Goal: Task Accomplishment & Management: Use online tool/utility

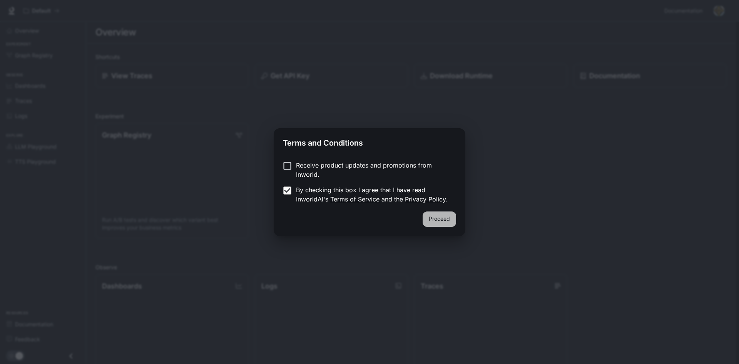
click at [433, 217] on button "Proceed" at bounding box center [440, 218] width 34 height 15
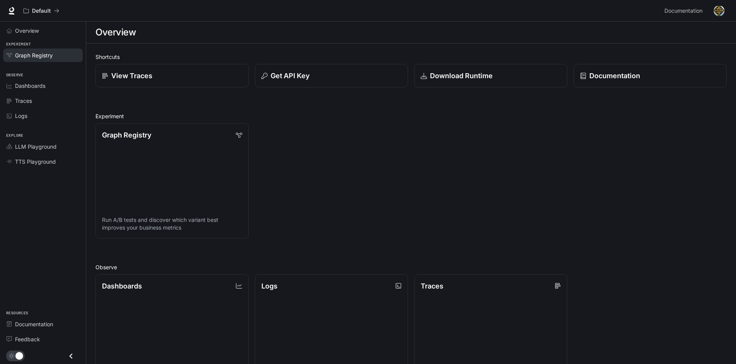
click at [49, 60] on link "Graph Registry" at bounding box center [43, 55] width 80 height 13
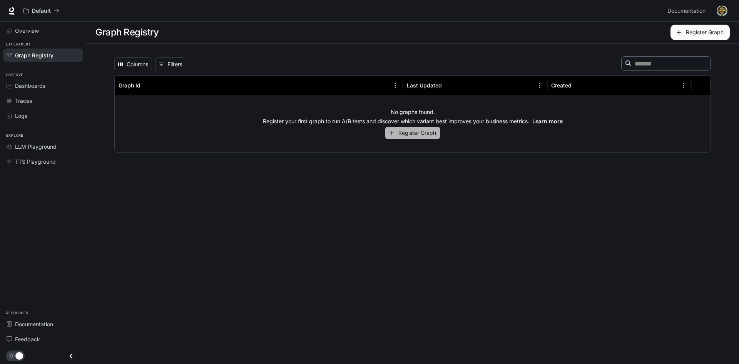
click at [433, 132] on button "Register Graph" at bounding box center [413, 133] width 55 height 13
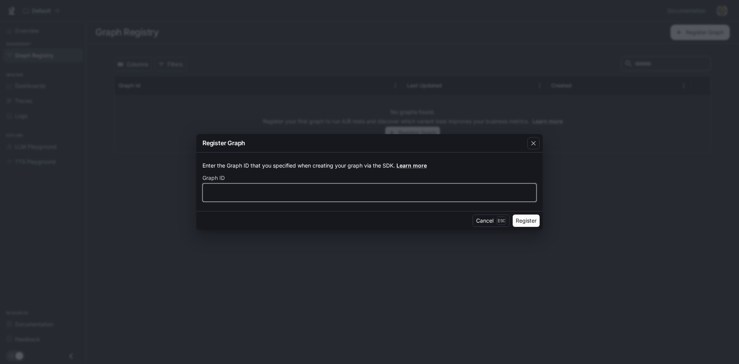
click at [296, 196] on input "text" at bounding box center [370, 193] width 334 height 8
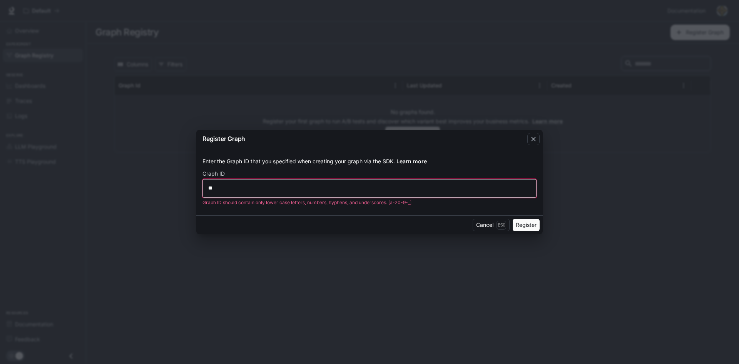
type input "*"
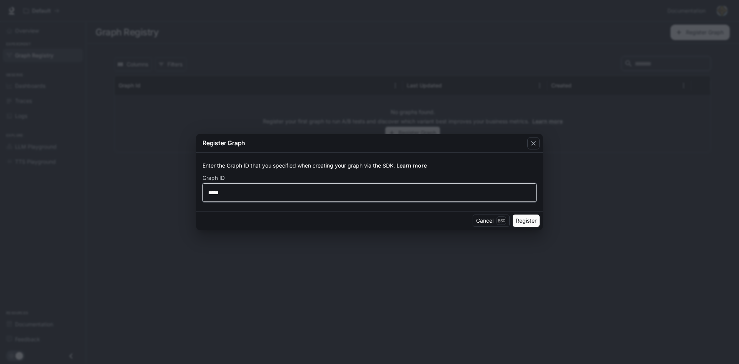
type input "*****"
click at [535, 223] on button "Register" at bounding box center [526, 221] width 27 height 12
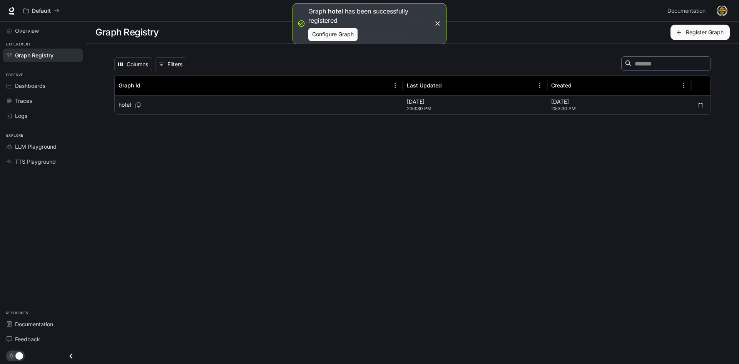
click at [270, 104] on div "hotel" at bounding box center [259, 105] width 281 height 19
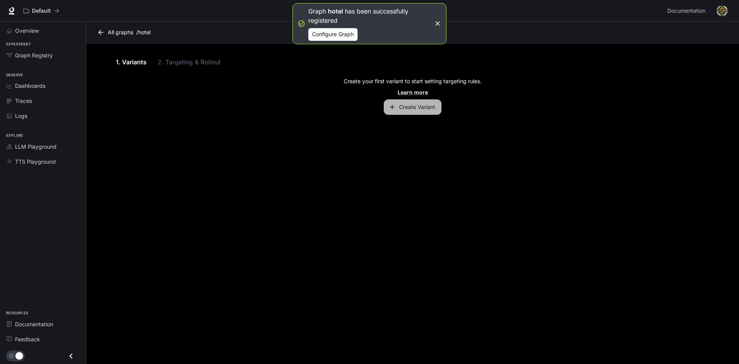
click at [416, 111] on button "Create Variant" at bounding box center [413, 106] width 58 height 15
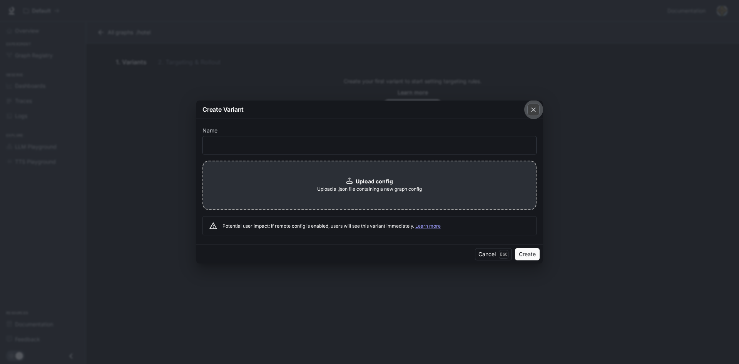
click at [528, 106] on div "button" at bounding box center [534, 110] width 12 height 12
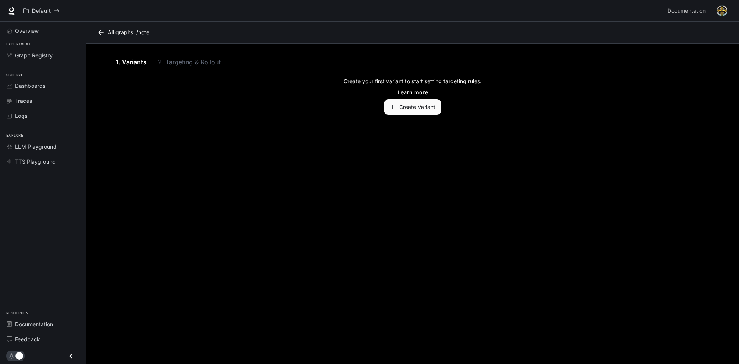
click at [131, 62] on link "1. Variants" at bounding box center [131, 62] width 35 height 18
click at [103, 31] on icon at bounding box center [101, 33] width 8 height 8
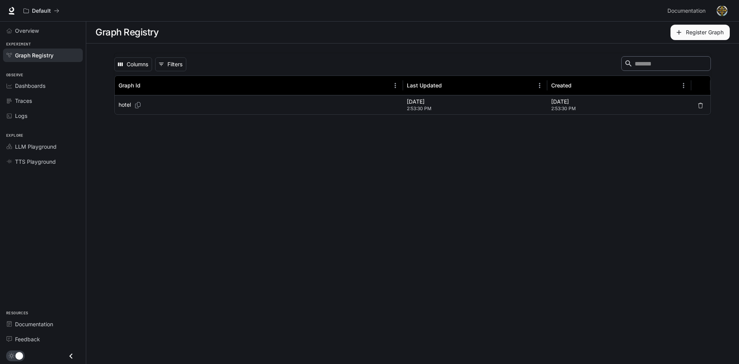
click at [179, 104] on div "hotel" at bounding box center [259, 105] width 281 height 19
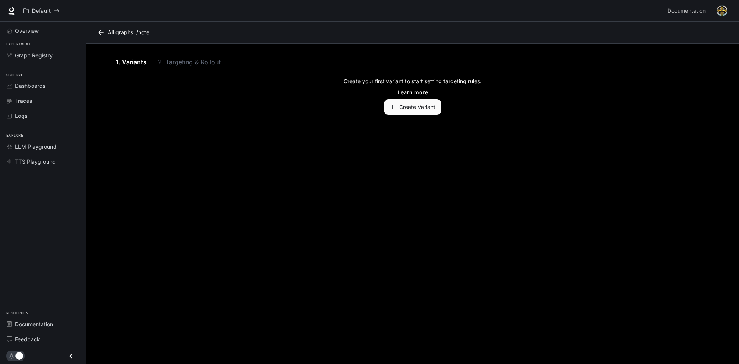
click at [409, 108] on button "Create Variant" at bounding box center [413, 106] width 58 height 15
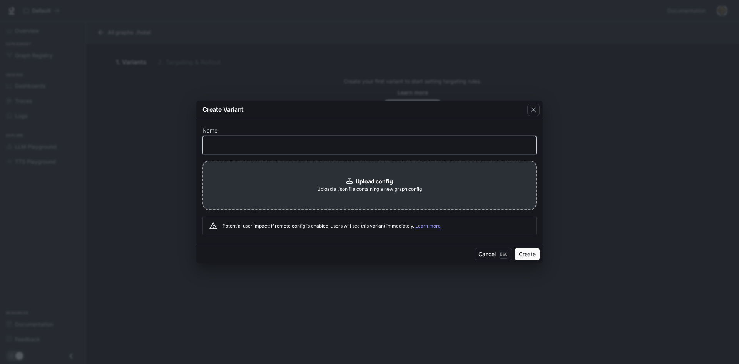
click at [344, 142] on input "text" at bounding box center [370, 145] width 334 height 8
click at [534, 112] on icon "button" at bounding box center [534, 110] width 8 height 8
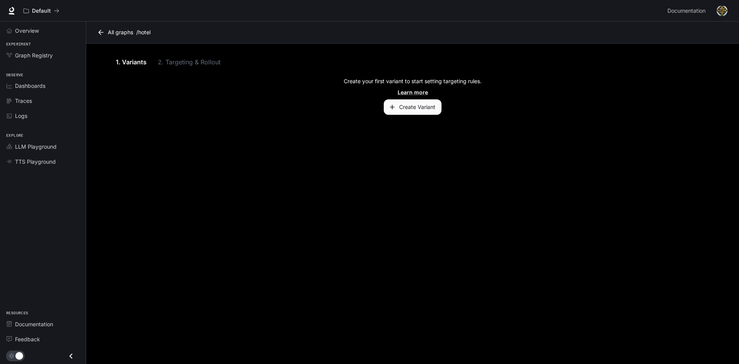
click at [107, 37] on link "All graphs" at bounding box center [116, 32] width 41 height 15
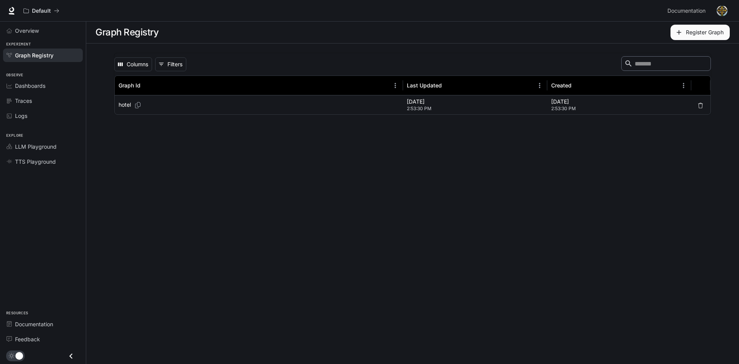
click at [168, 102] on div "hotel" at bounding box center [259, 105] width 281 height 19
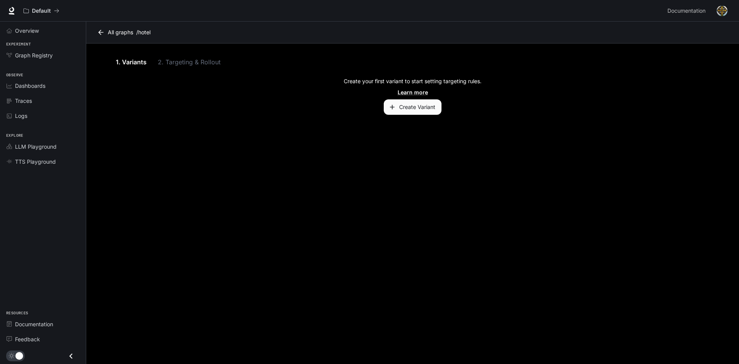
click at [408, 101] on button "Create Variant" at bounding box center [413, 106] width 58 height 15
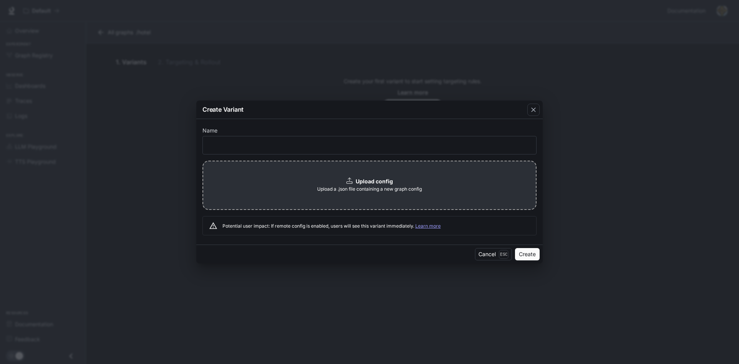
click at [372, 183] on b "Upload config" at bounding box center [374, 181] width 37 height 7
click at [531, 107] on icon "button" at bounding box center [534, 110] width 8 height 8
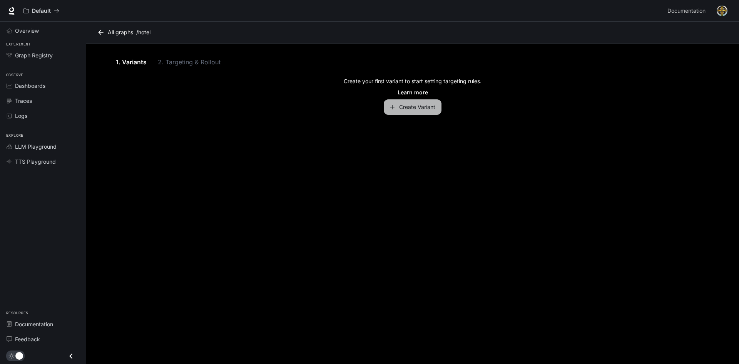
click at [428, 113] on button "Create Variant" at bounding box center [413, 106] width 58 height 15
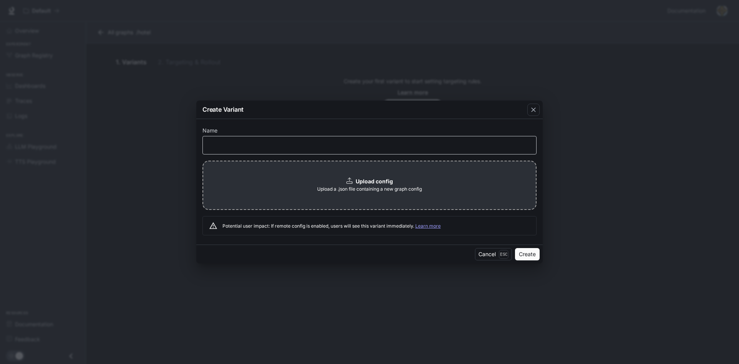
click at [281, 139] on div "​" at bounding box center [370, 145] width 334 height 18
click at [244, 147] on input "text" at bounding box center [370, 145] width 334 height 8
paste input "**********"
type input "**********"
click at [347, 178] on icon at bounding box center [350, 181] width 6 height 6
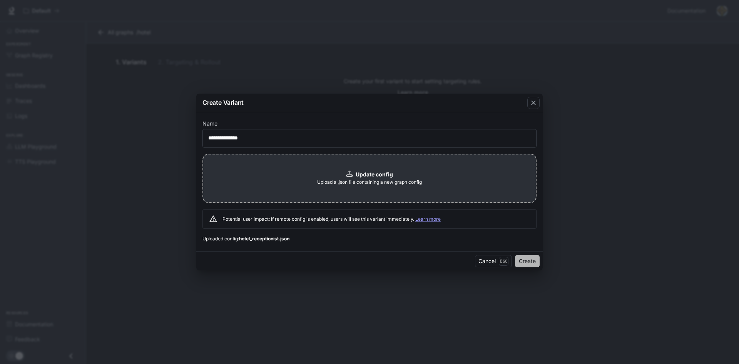
click at [528, 261] on button "Create" at bounding box center [527, 261] width 25 height 12
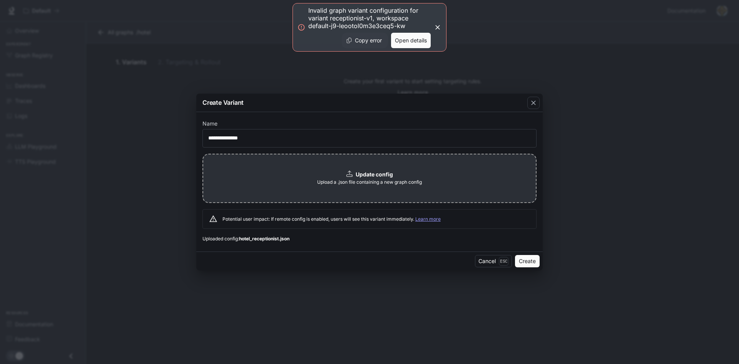
click at [408, 38] on button "Open details" at bounding box center [411, 40] width 40 height 15
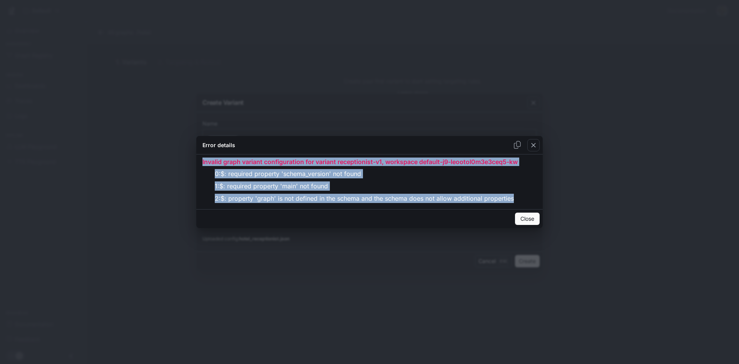
drag, startPoint x: 203, startPoint y: 159, endPoint x: 416, endPoint y: 207, distance: 218.8
click at [533, 207] on div "Invalid graph variant configuration for variant receptionist-v1, workspace defa…" at bounding box center [369, 181] width 347 height 55
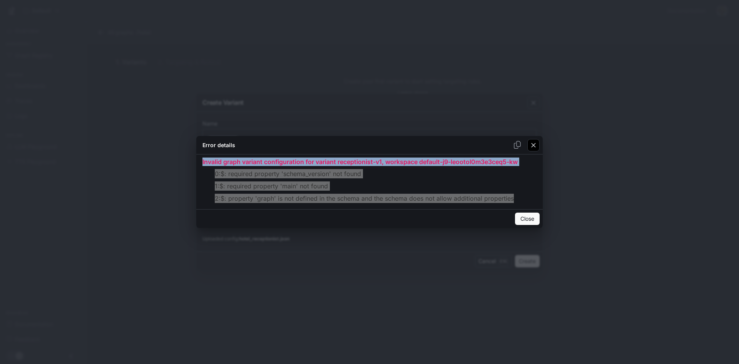
click at [539, 145] on div "button" at bounding box center [534, 145] width 12 height 12
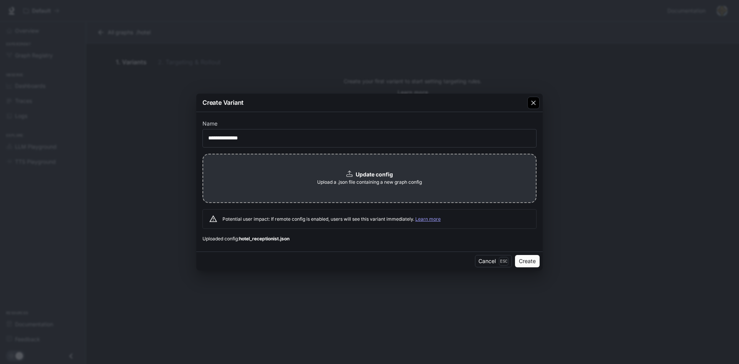
click at [532, 108] on div "button" at bounding box center [534, 103] width 12 height 12
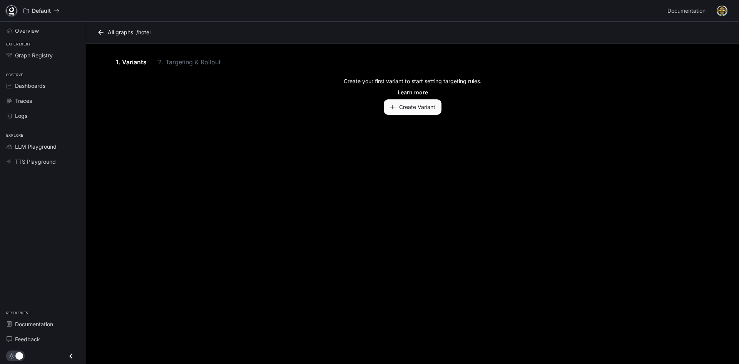
click at [11, 11] on icon at bounding box center [12, 11] width 8 height 8
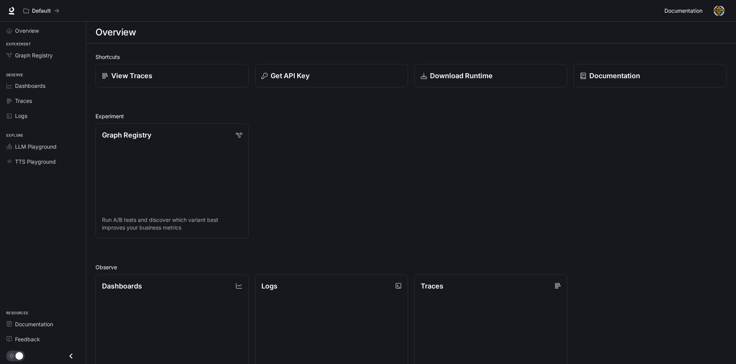
click at [681, 14] on span "Documentation" at bounding box center [684, 11] width 38 height 10
click at [351, 71] on div "Get API Key" at bounding box center [332, 75] width 142 height 10
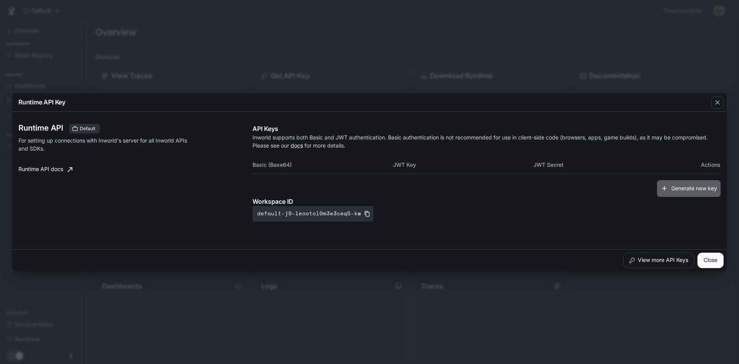
click at [671, 188] on button "Generate new key" at bounding box center [689, 188] width 64 height 17
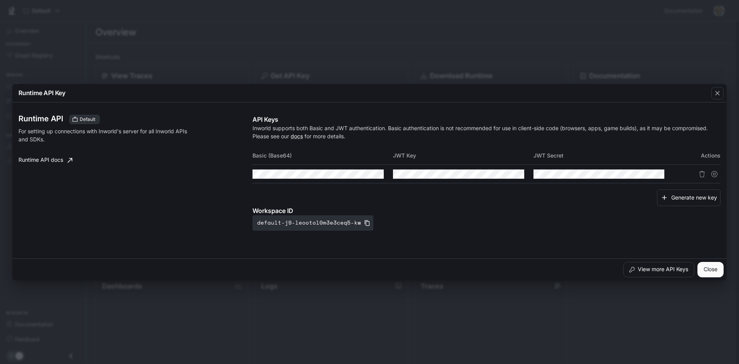
click at [347, 169] on td at bounding box center [323, 174] width 141 height 18
click at [649, 173] on button "button" at bounding box center [644, 174] width 13 height 13
click at [364, 174] on icon "button" at bounding box center [363, 174] width 6 height 6
click at [375, 173] on icon "Copy Basic (Base64)" at bounding box center [377, 174] width 5 height 6
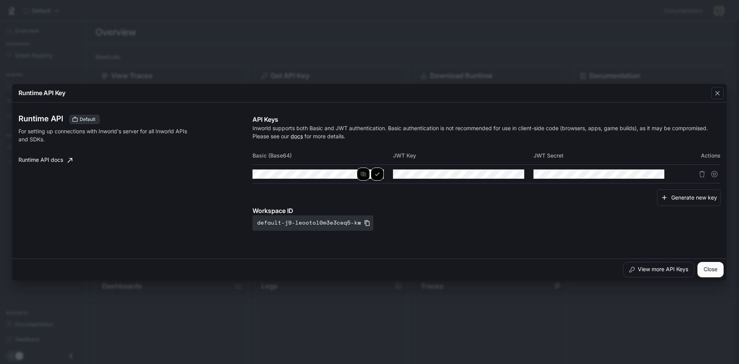
click at [365, 173] on icon "button" at bounding box center [363, 174] width 6 height 6
click at [0, 0] on button "Copy Basic (Base64)" at bounding box center [0, 0] width 0 height 0
click at [370, 173] on button "button" at bounding box center [363, 174] width 13 height 13
click at [376, 171] on icon "Copy Basic (Base64)" at bounding box center [377, 174] width 6 height 6
click at [364, 226] on button "default-j9-leootol0m3e3ceq5-kw" at bounding box center [313, 222] width 121 height 15
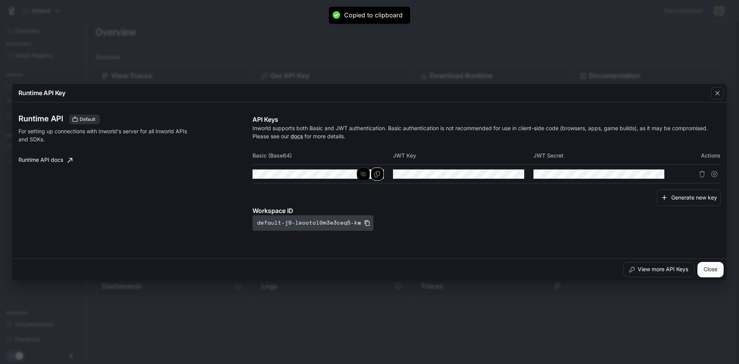
click at [365, 221] on icon "button" at bounding box center [367, 223] width 6 height 6
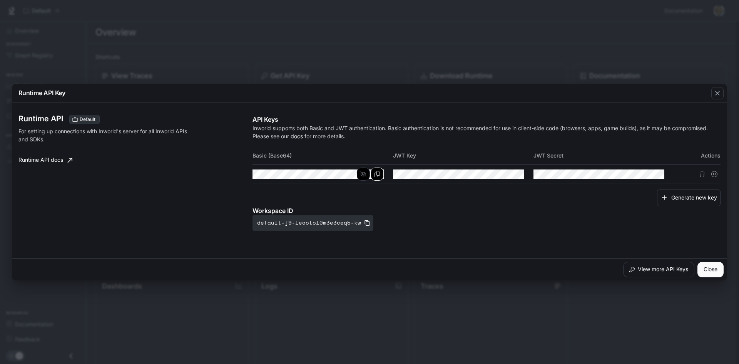
click at [262, 42] on div "Runtime API Key Runtime API Default For setting up connections with Inworld's s…" at bounding box center [369, 182] width 739 height 364
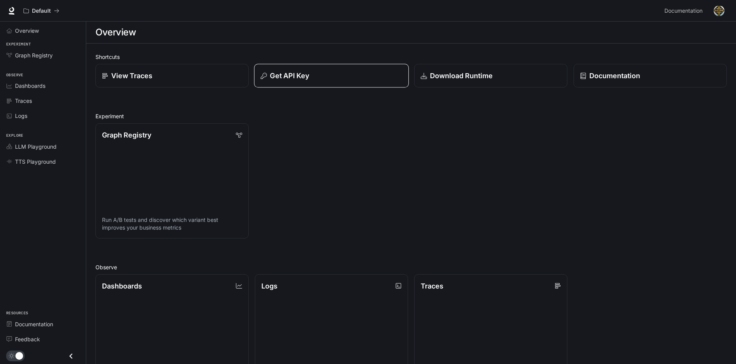
click at [285, 76] on p "Get API Key" at bounding box center [289, 75] width 39 height 10
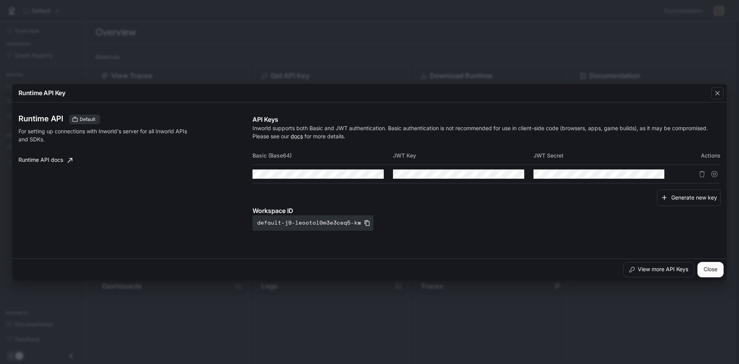
click at [283, 52] on div "Runtime API Key Runtime API Default For setting up connections with Inworld's s…" at bounding box center [369, 182] width 739 height 364
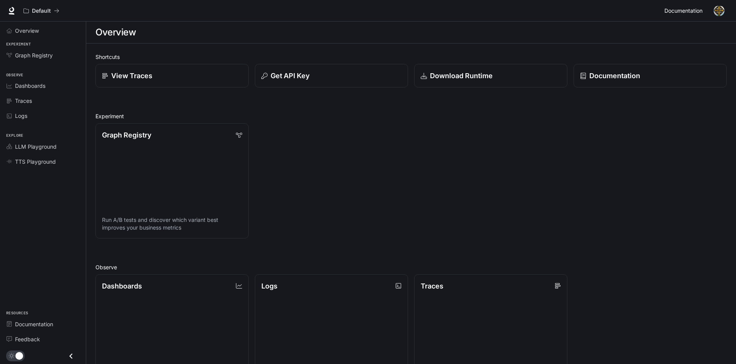
click at [670, 15] on span "Documentation" at bounding box center [684, 11] width 38 height 10
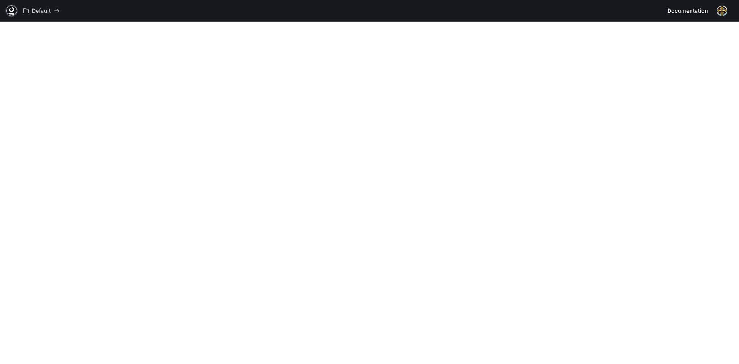
click at [14, 14] on icon at bounding box center [12, 14] width 6 height 2
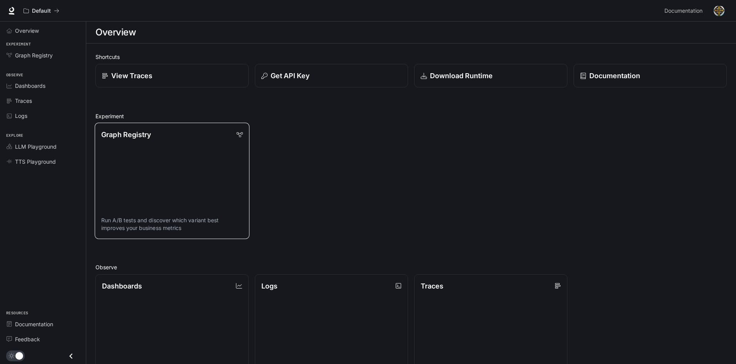
click at [124, 160] on link "Graph Registry Run A/B tests and discover which variant best improves your busi…" at bounding box center [172, 181] width 155 height 116
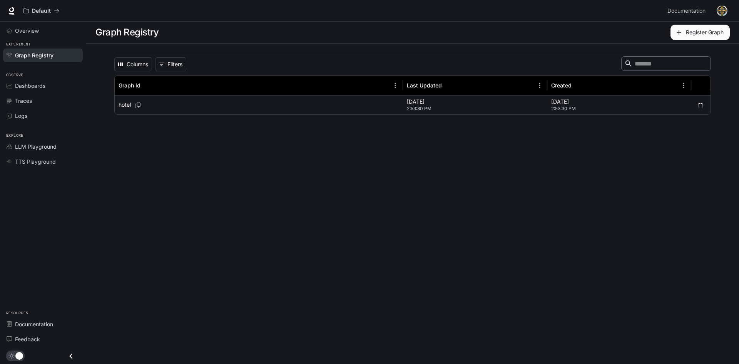
click at [459, 106] on span "2:53:30 PM" at bounding box center [475, 109] width 137 height 8
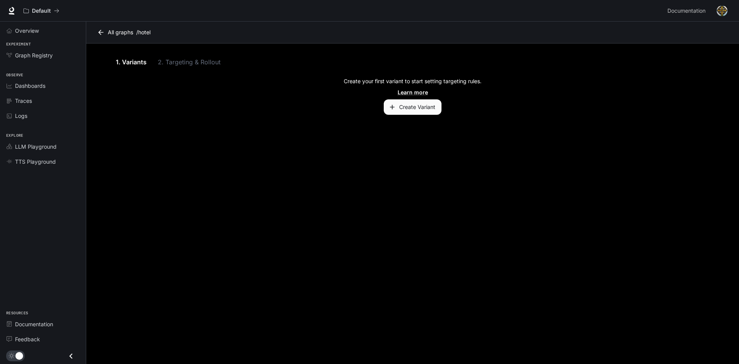
click at [108, 33] on link "All graphs" at bounding box center [116, 32] width 41 height 15
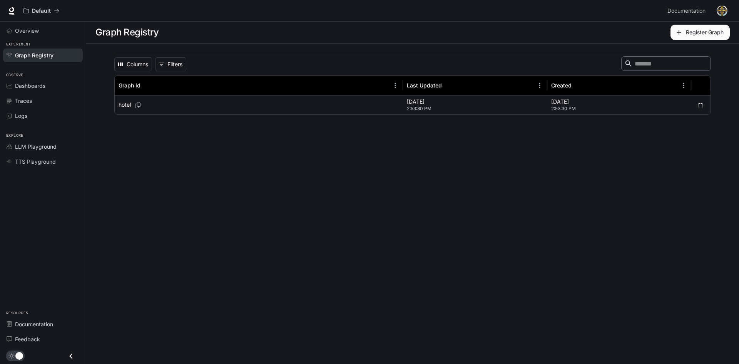
click at [176, 102] on div "hotel" at bounding box center [259, 105] width 281 height 19
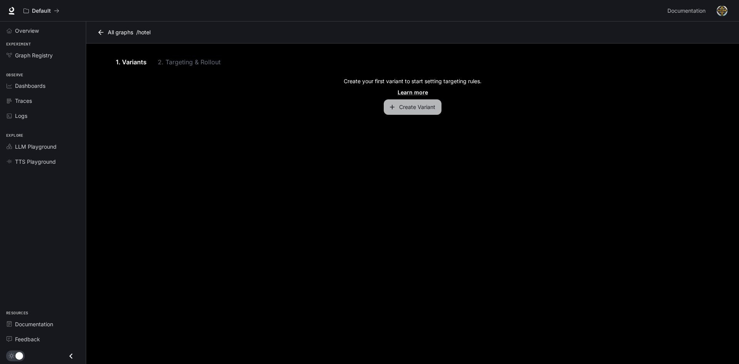
click at [402, 108] on button "Create Variant" at bounding box center [413, 106] width 58 height 15
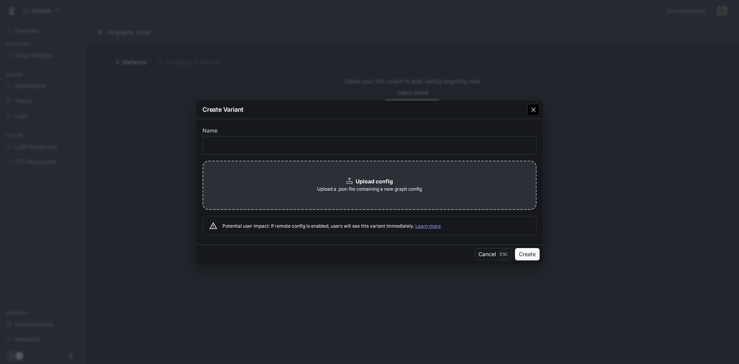
click at [526, 108] on button "button" at bounding box center [534, 110] width 18 height 18
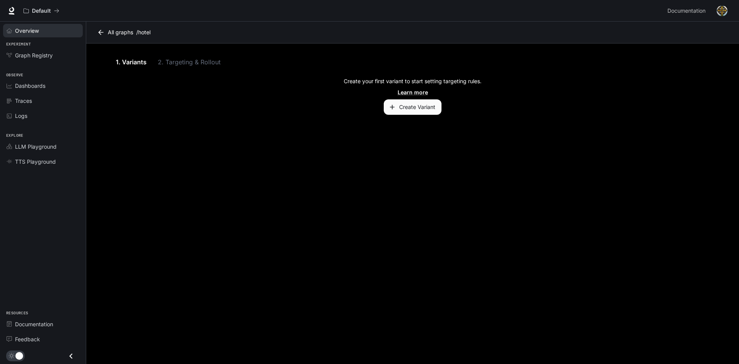
click at [29, 31] on span "Overview" at bounding box center [27, 31] width 24 height 8
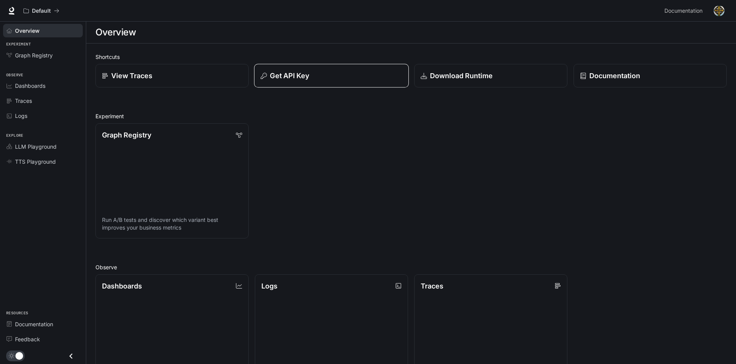
click at [350, 77] on div "Get API Key" at bounding box center [332, 75] width 142 height 10
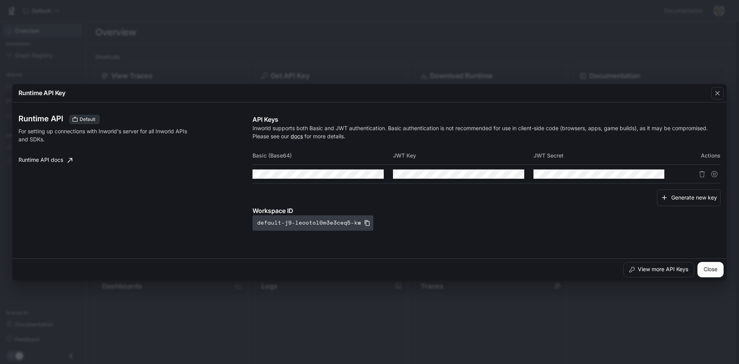
click at [366, 224] on button "default-j9-leootol0m3e3ceq5-kw" at bounding box center [313, 222] width 121 height 15
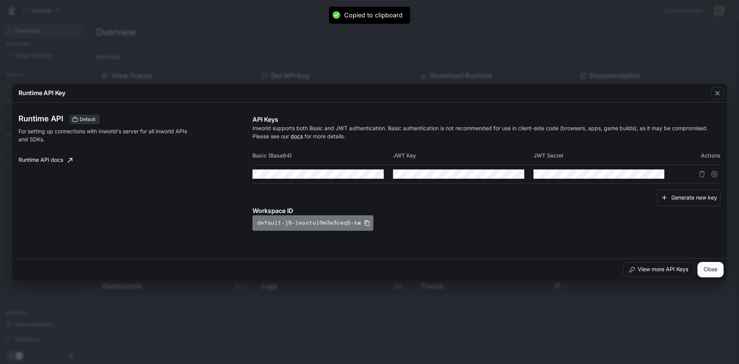
click at [365, 221] on icon "button" at bounding box center [367, 223] width 5 height 6
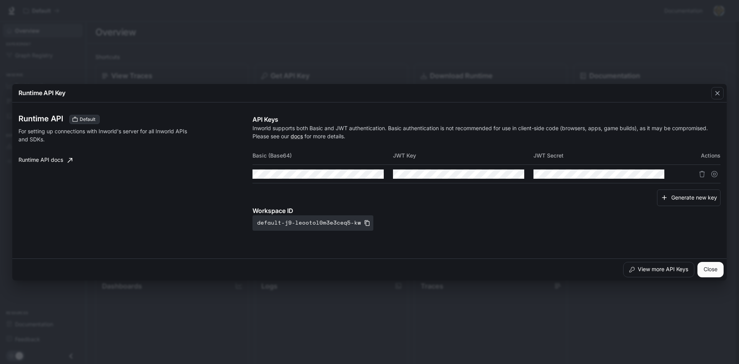
click at [72, 33] on div "Runtime API Key Runtime API Default For setting up connections with Inworld's s…" at bounding box center [369, 182] width 739 height 364
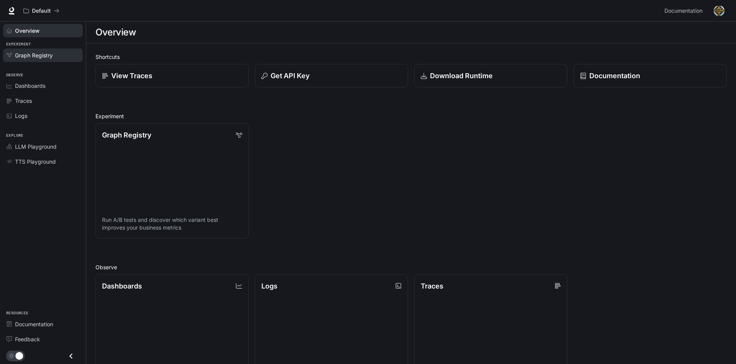
click at [53, 54] on div "Graph Registry" at bounding box center [47, 55] width 64 height 8
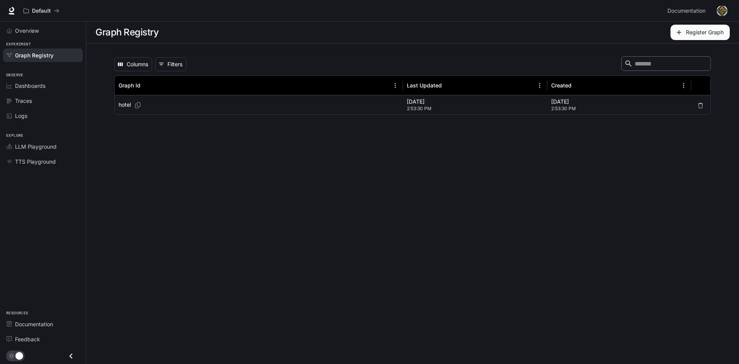
click at [164, 102] on div "hotel" at bounding box center [259, 105] width 281 height 19
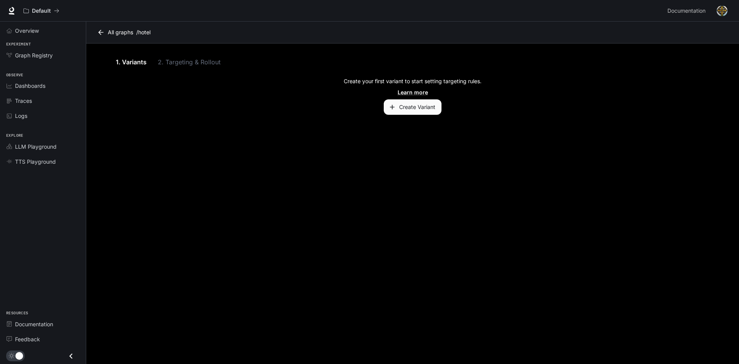
click at [130, 60] on link "1. Variants" at bounding box center [131, 62] width 35 height 18
click at [186, 57] on div "1. Variants 2. Targeting & Rollout" at bounding box center [413, 62] width 598 height 18
click at [187, 63] on div "1. Variants 2. Targeting & Rollout" at bounding box center [413, 62] width 598 height 18
click at [106, 29] on link "All graphs" at bounding box center [116, 32] width 41 height 15
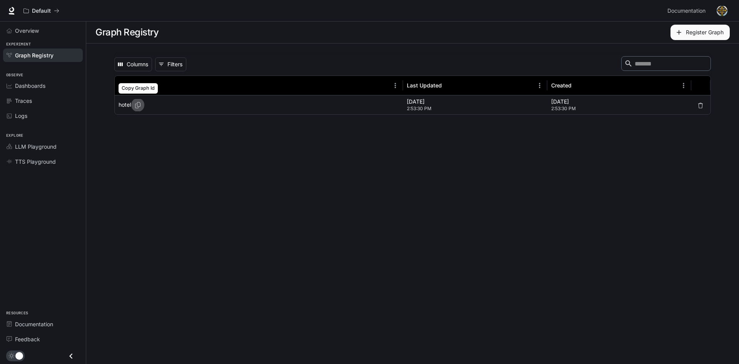
click at [140, 104] on icon "Copy Graph Id" at bounding box center [138, 105] width 8 height 6
click at [18, 32] on span "Overview" at bounding box center [27, 31] width 24 height 8
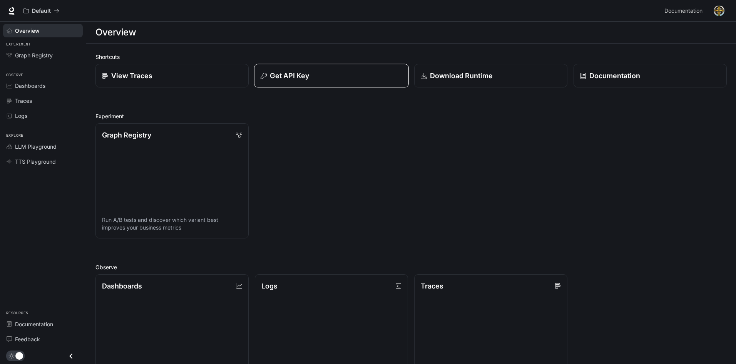
click at [330, 75] on div "Get API Key" at bounding box center [332, 75] width 142 height 10
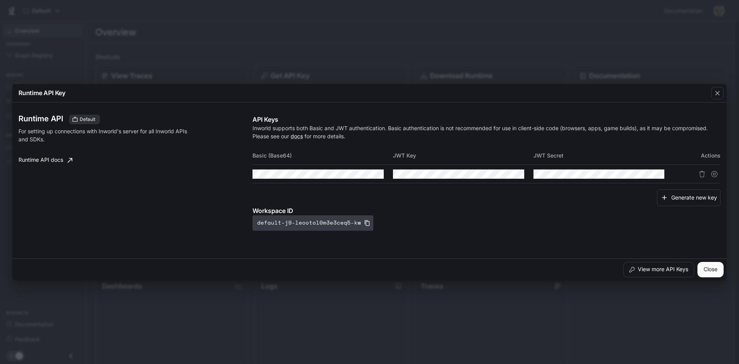
click at [362, 226] on button "default-j9-leootol0m3e3ceq5-kw" at bounding box center [313, 222] width 121 height 15
click at [364, 223] on icon "button" at bounding box center [367, 223] width 6 height 6
